Goal: Information Seeking & Learning: Learn about a topic

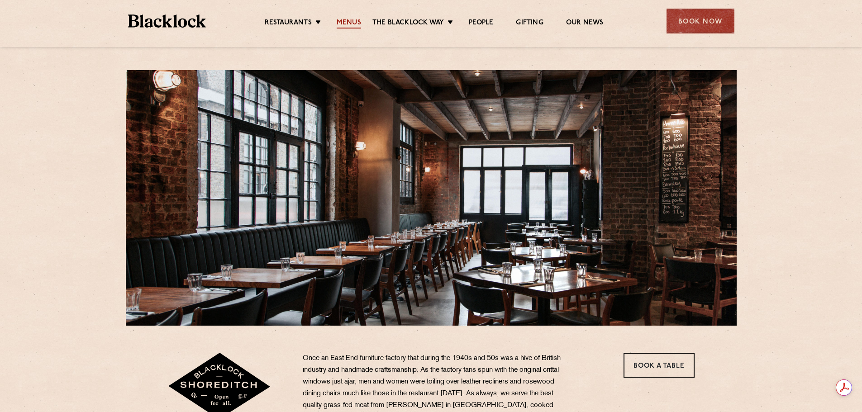
click at [344, 22] on link "Menus" at bounding box center [349, 24] width 24 height 10
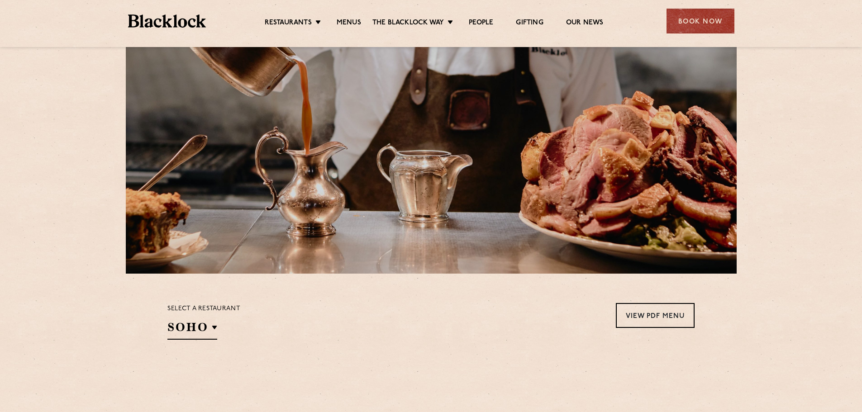
scroll to position [181, 0]
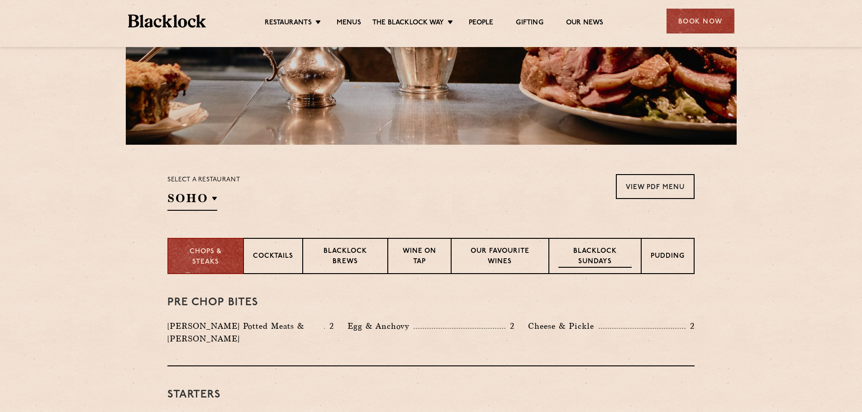
click at [608, 253] on p "Blacklock Sundays" at bounding box center [594, 257] width 73 height 21
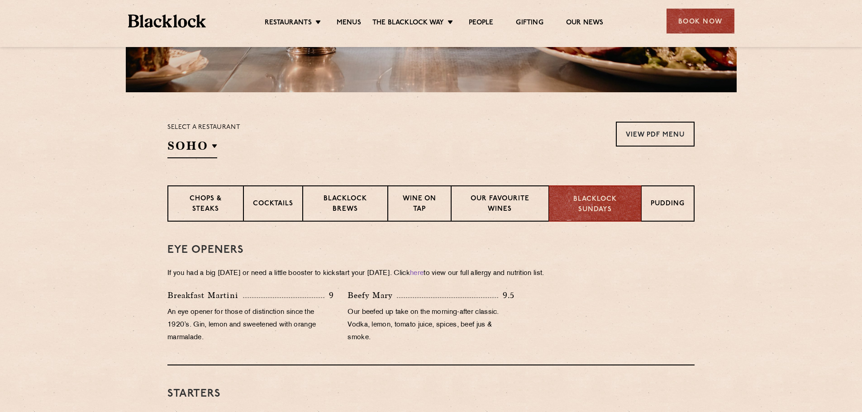
scroll to position [226, 0]
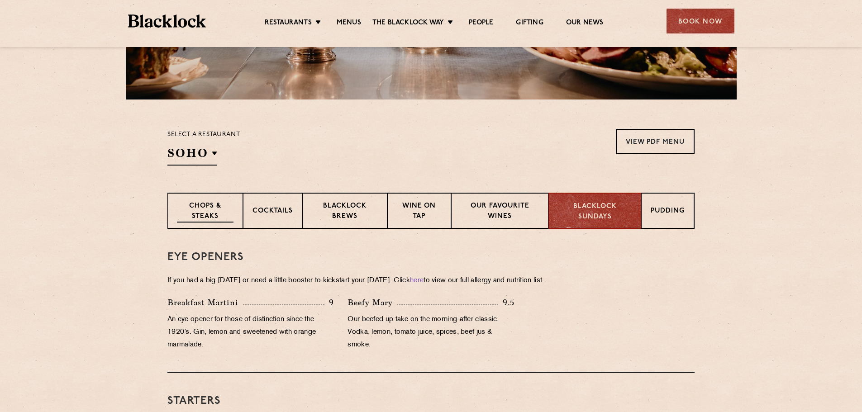
click at [211, 211] on p "Chops & Steaks" at bounding box center [205, 211] width 57 height 21
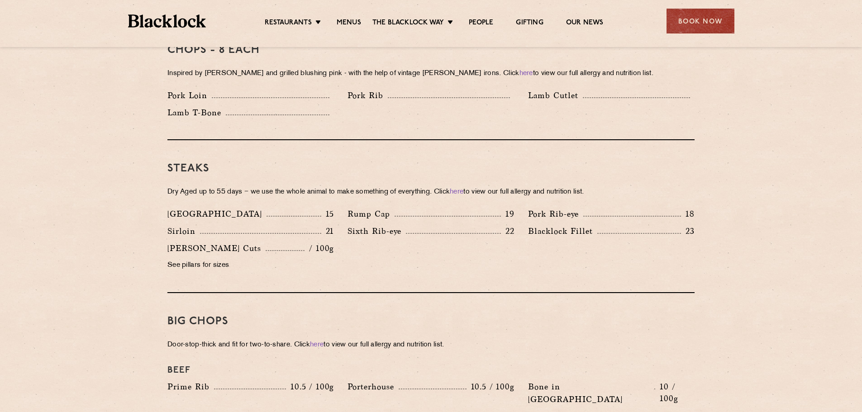
scroll to position [633, 0]
